Goal: Navigation & Orientation: Go to known website

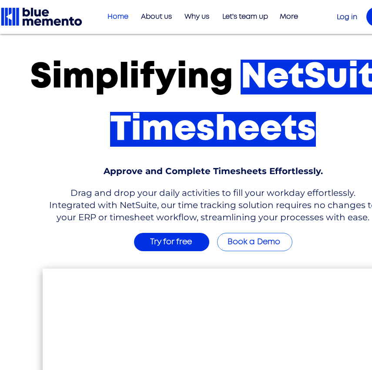
click at [344, 17] on span "Log in" at bounding box center [347, 16] width 20 height 7
